Goal: Obtain resource: Download file/media

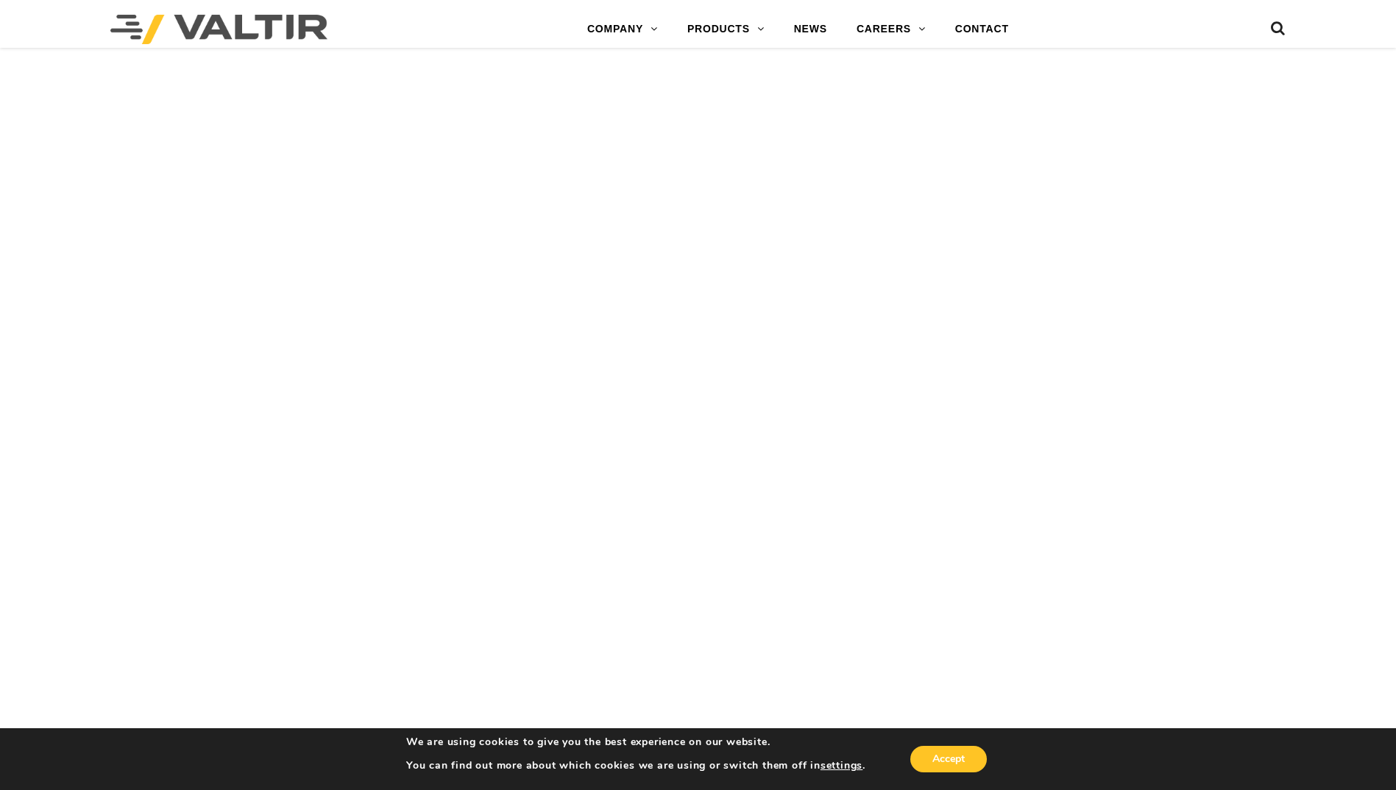
scroll to position [3384, 0]
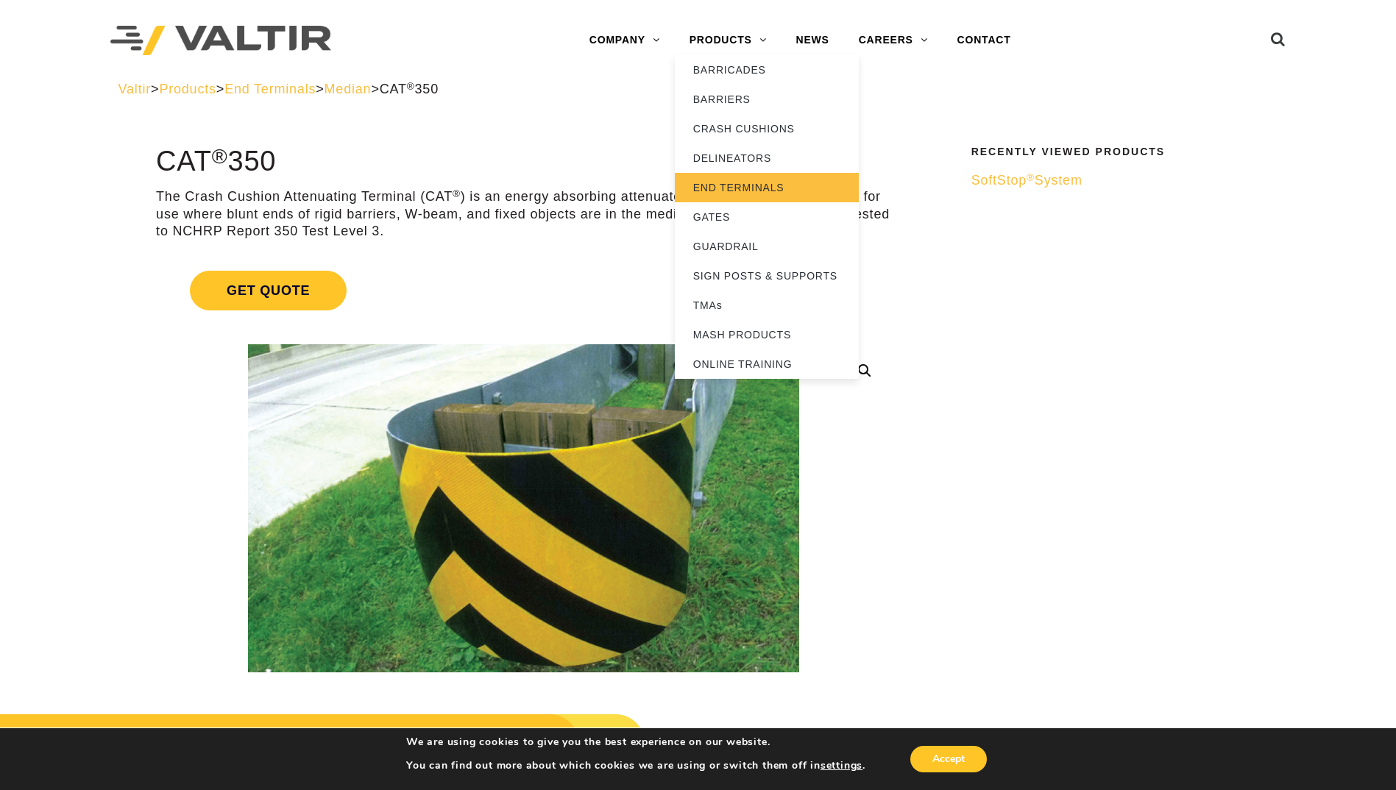
click at [767, 186] on link "END TERMINALS" at bounding box center [767, 187] width 184 height 29
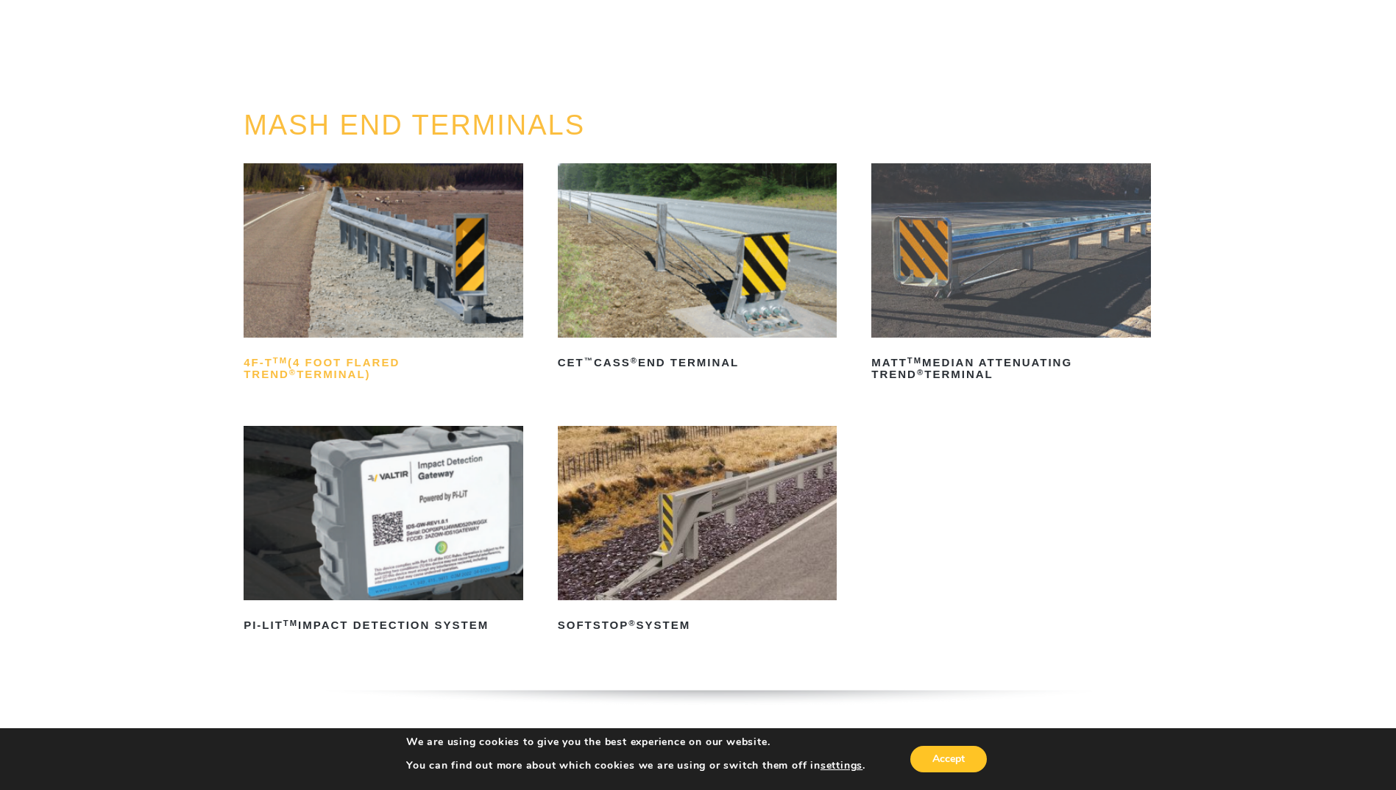
scroll to position [74, 0]
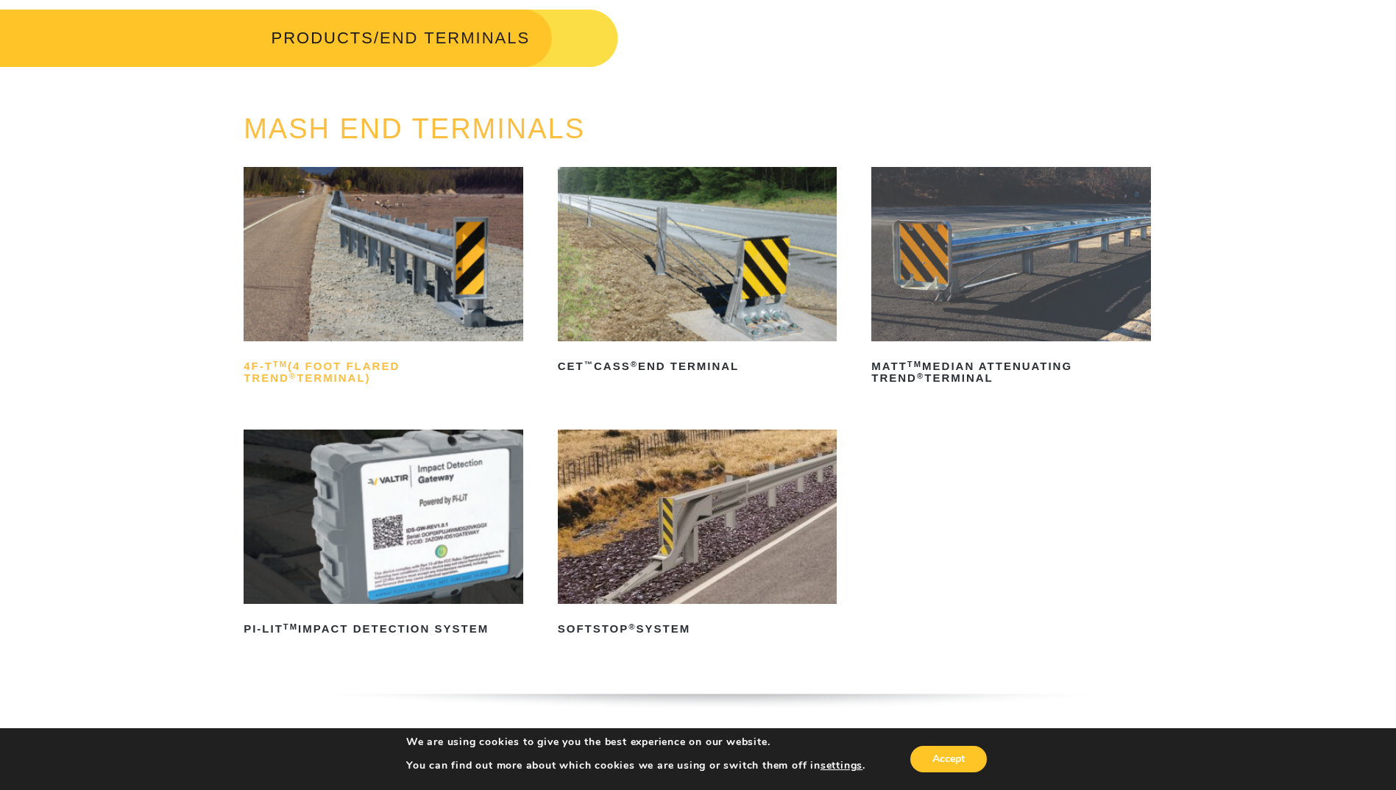
click at [384, 362] on h2 "4F-T TM (4 Foot Flared TREND ® Terminal)" at bounding box center [383, 372] width 280 height 35
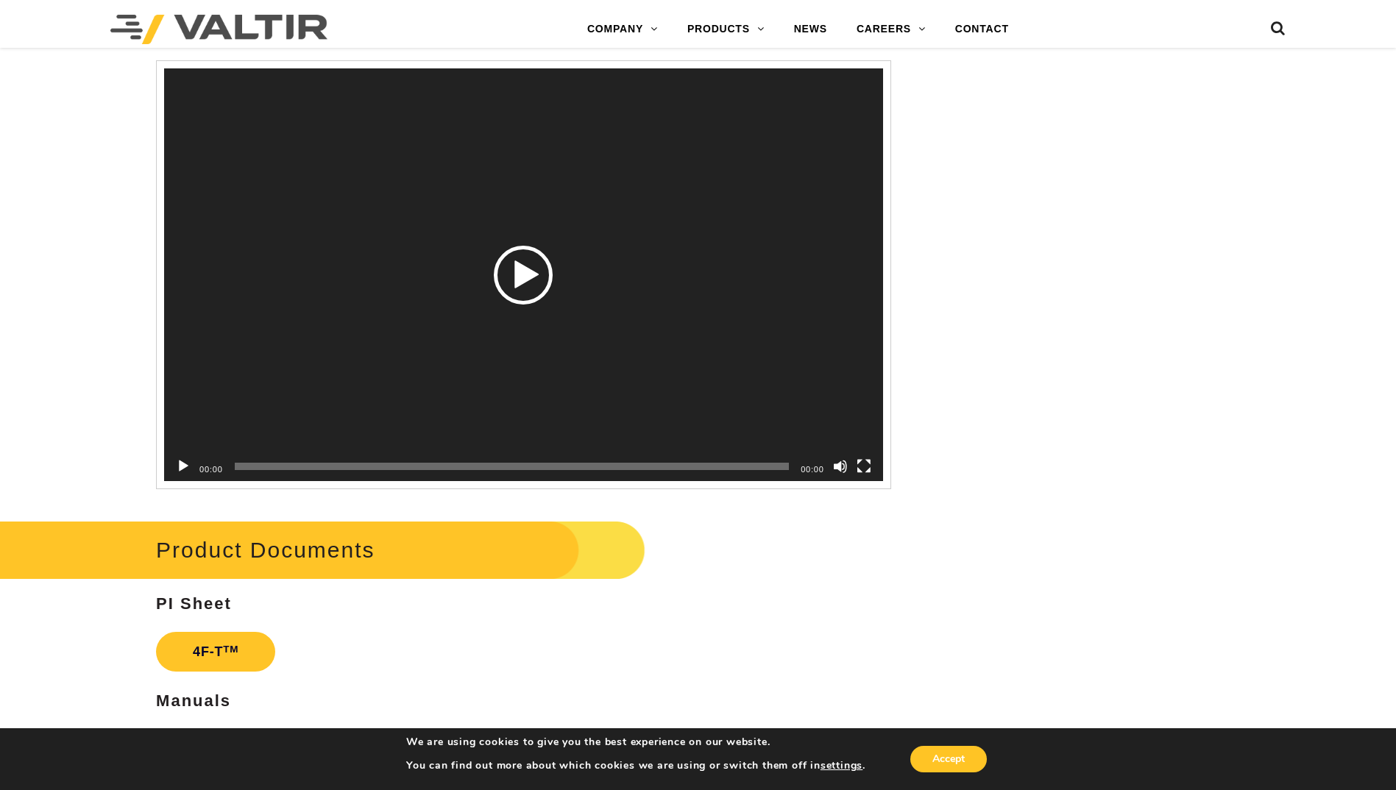
scroll to position [2722, 0]
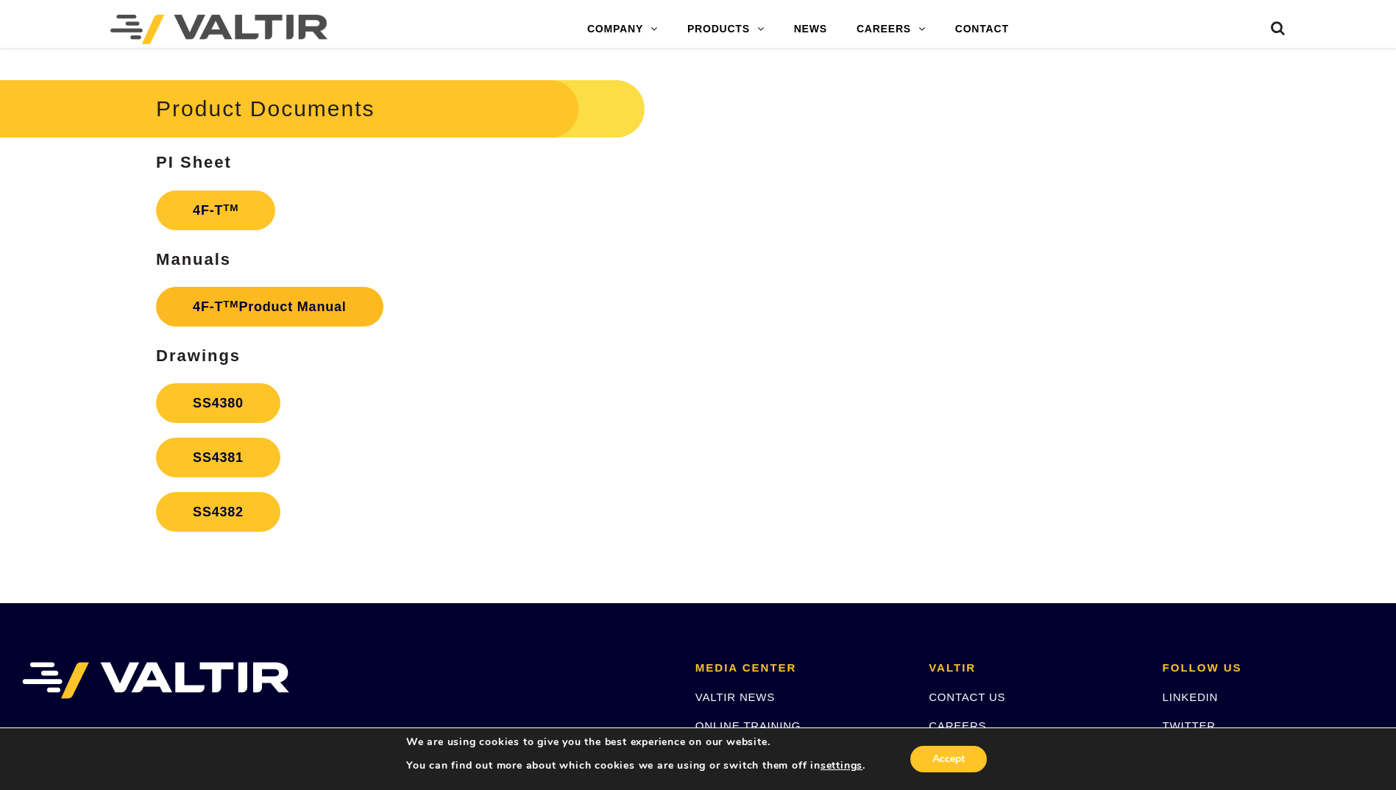
click at [241, 303] on link "4F-T TM Product Manual" at bounding box center [269, 307] width 227 height 40
